Goal: Check status

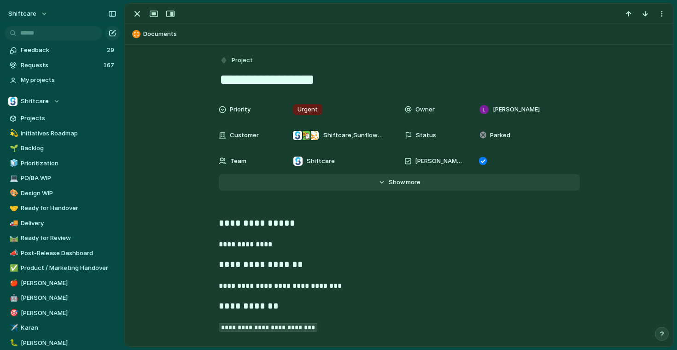
click at [402, 185] on span "Show" at bounding box center [397, 182] width 17 height 9
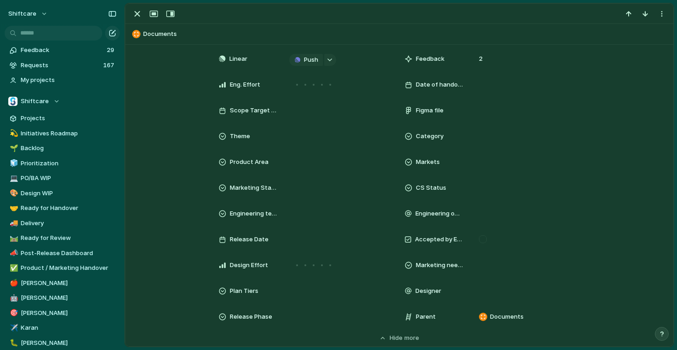
scroll to position [233, 0]
